Goal: Transaction & Acquisition: Purchase product/service

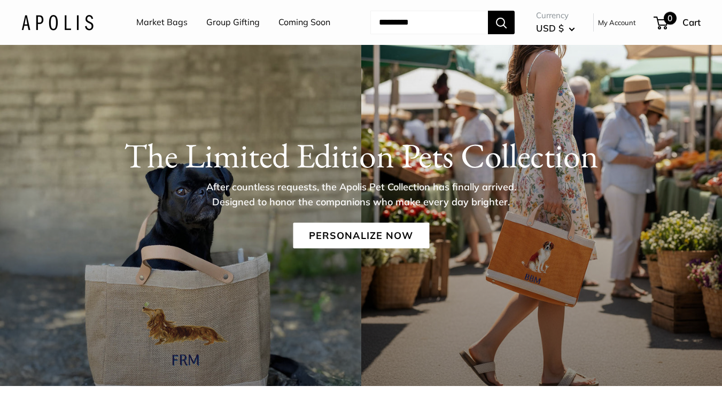
scroll to position [1, 0]
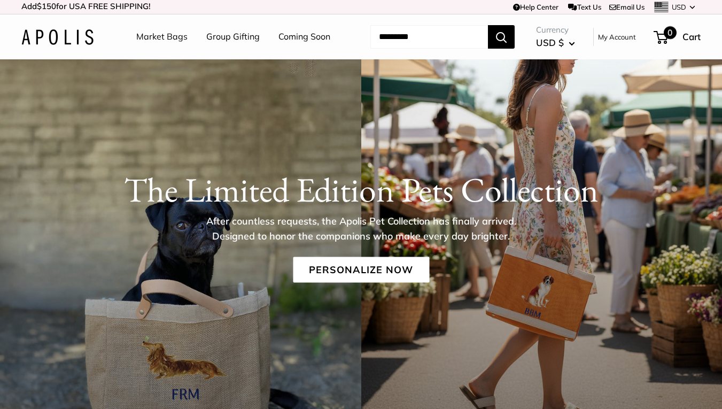
drag, startPoint x: 724, startPoint y: 43, endPoint x: 680, endPoint y: 43, distance: 44.3
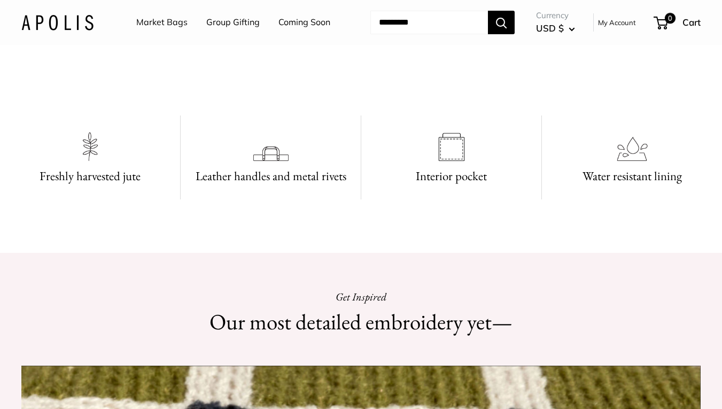
scroll to position [194, 0]
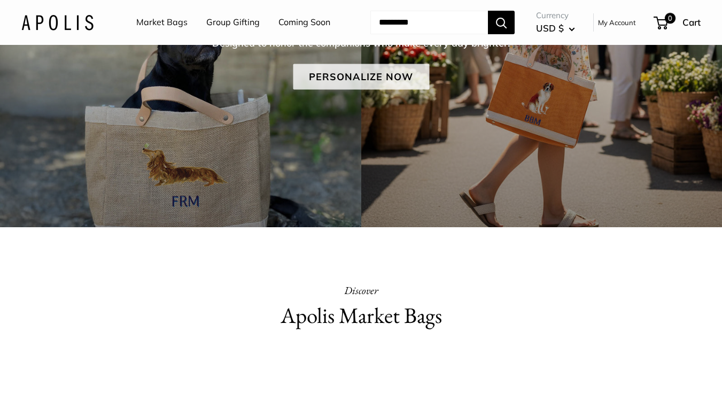
click at [395, 77] on link "Personalize Now" at bounding box center [361, 77] width 136 height 26
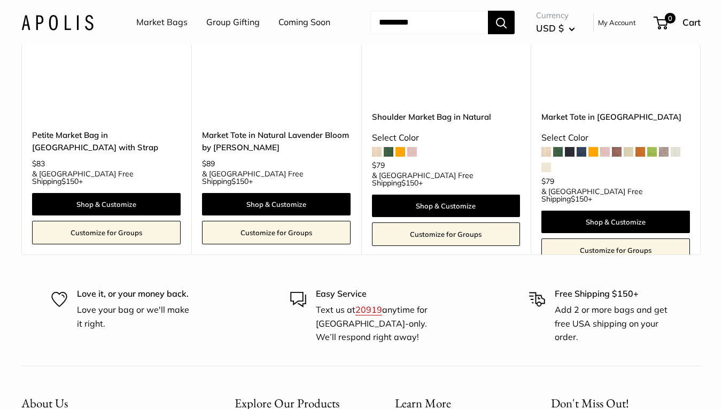
scroll to position [6326, 0]
